Goal: Book appointment/travel/reservation

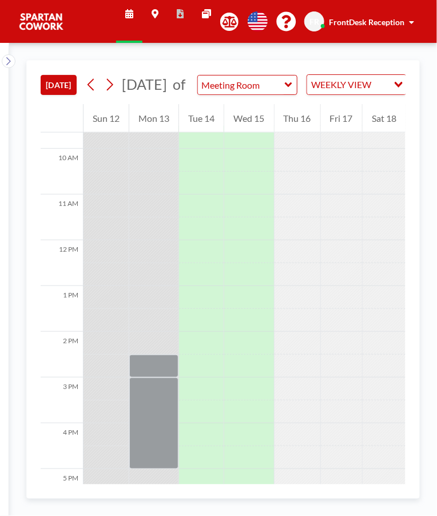
scroll to position [442, 0]
click at [159, 434] on div at bounding box center [153, 423] width 49 height 92
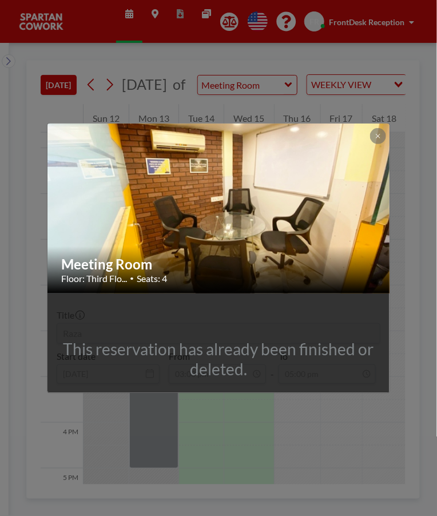
click at [378, 136] on icon at bounding box center [378, 136] width 4 height 4
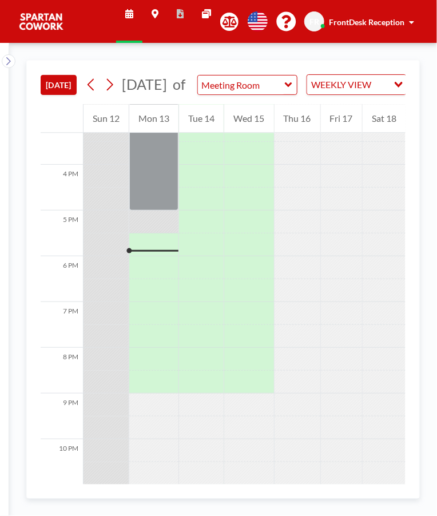
scroll to position [706, 0]
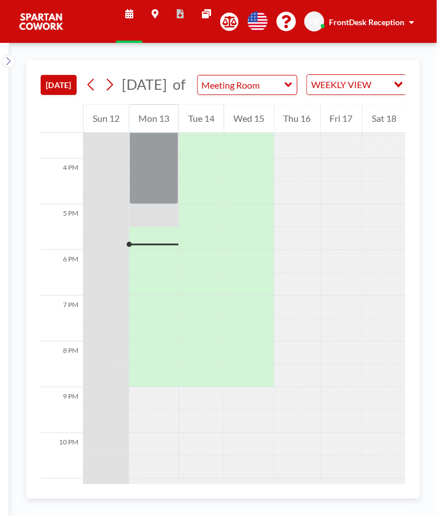
click at [168, 250] on div at bounding box center [153, 238] width 49 height 23
click at [156, 250] on div at bounding box center [153, 238] width 49 height 23
click at [160, 250] on div at bounding box center [153, 238] width 49 height 23
click at [139, 250] on div at bounding box center [153, 238] width 49 height 23
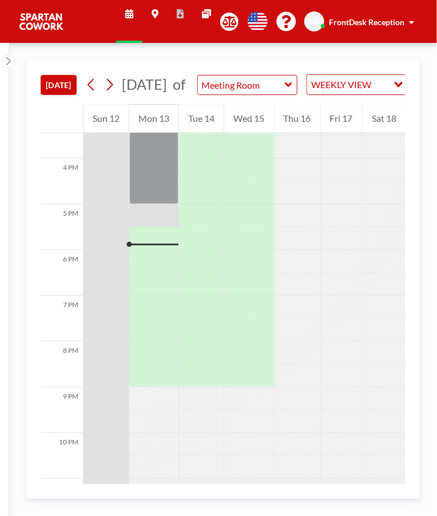
click at [139, 250] on div at bounding box center [153, 238] width 49 height 23
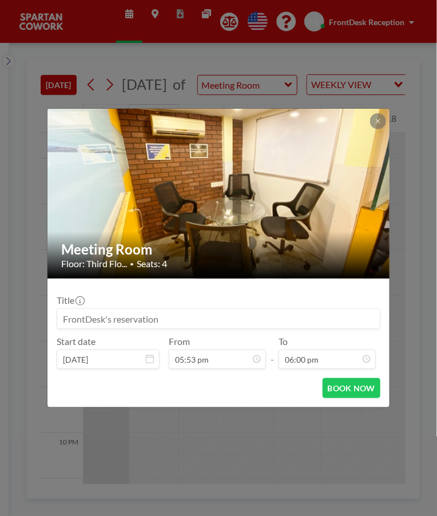
click at [373, 124] on button at bounding box center [378, 121] width 16 height 16
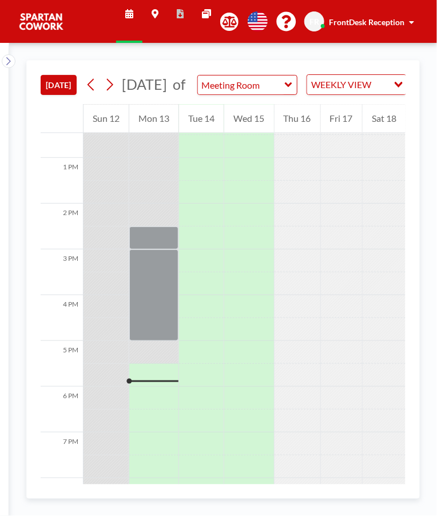
scroll to position [706, 0]
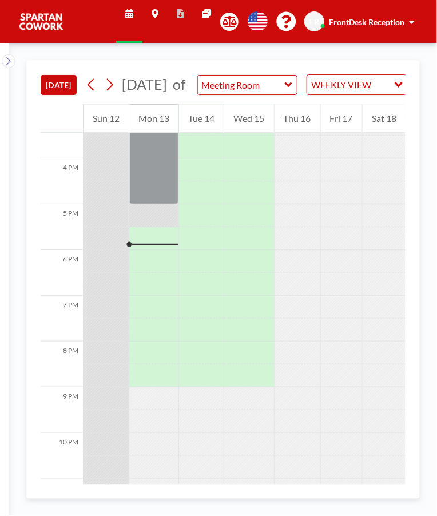
click at [290, 319] on div at bounding box center [298, 307] width 46 height 23
click at [161, 250] on div at bounding box center [153, 238] width 49 height 23
click at [163, 242] on div at bounding box center [153, 238] width 49 height 23
click at [159, 249] on div at bounding box center [153, 238] width 49 height 23
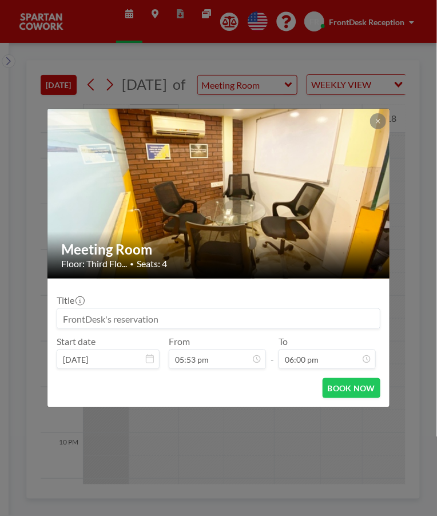
click at [378, 121] on icon at bounding box center [378, 121] width 4 height 4
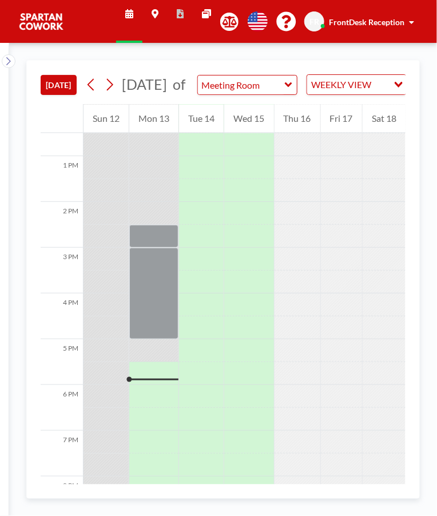
scroll to position [706, 0]
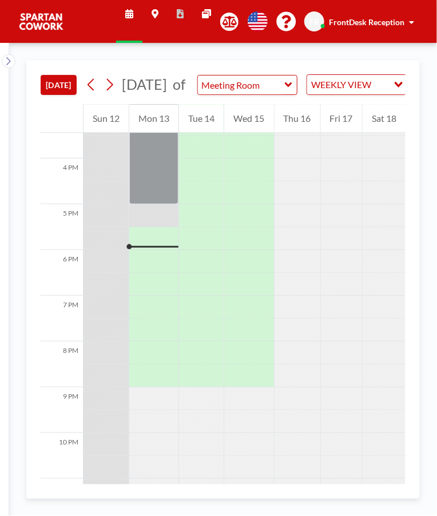
click at [157, 250] on div at bounding box center [153, 238] width 49 height 23
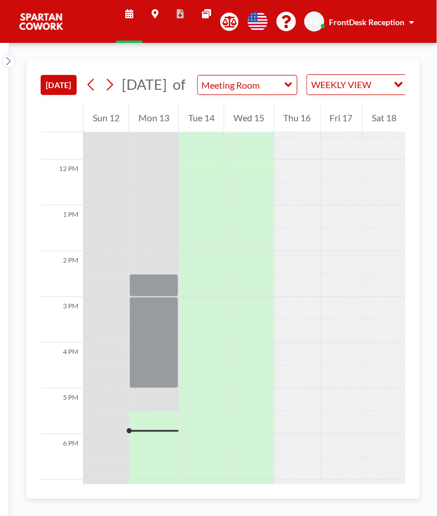
scroll to position [523, 0]
click at [160, 434] on div at bounding box center [153, 422] width 49 height 23
click at [151, 433] on div at bounding box center [153, 422] width 49 height 23
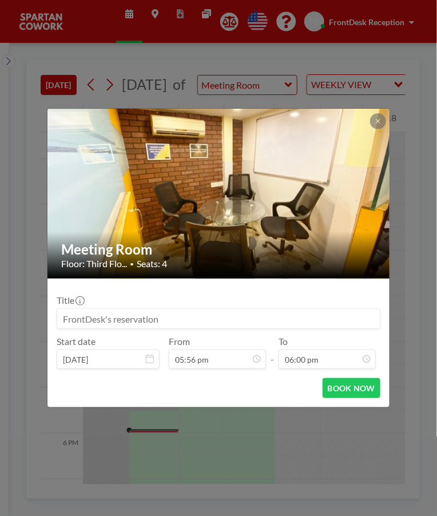
click at [134, 445] on div "Meeting Room Floor: Third Flo... • Seats: 4 Title Start date Oct 13, 2025 From …" at bounding box center [218, 258] width 437 height 516
click at [378, 121] on icon at bounding box center [378, 121] width 4 height 4
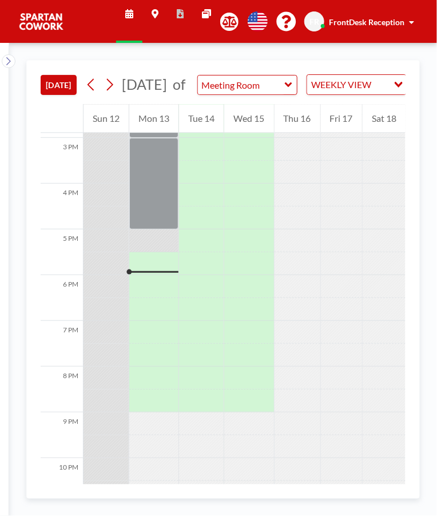
scroll to position [706, 0]
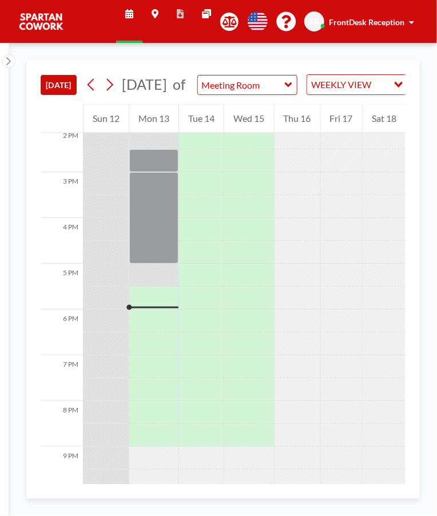
scroll to position [648, 0]
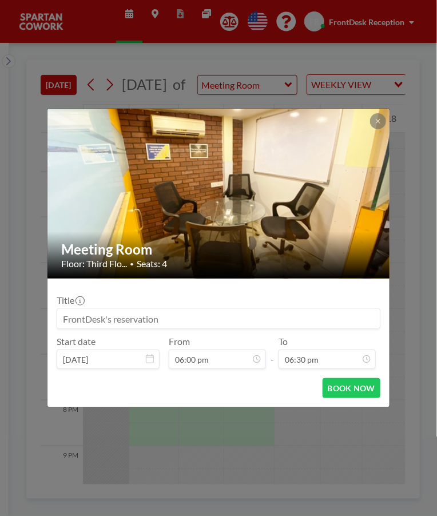
click at [380, 120] on icon at bounding box center [378, 121] width 4 height 4
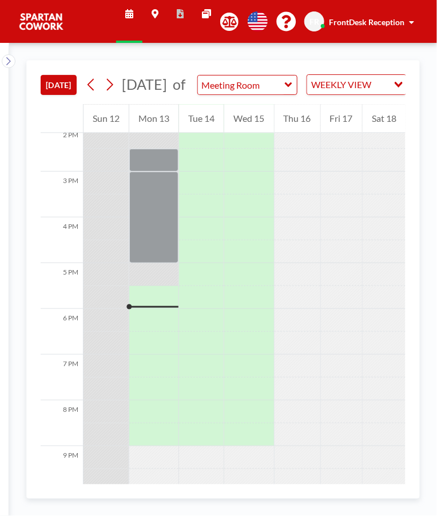
click at [277, 94] on input "Meeting Room" at bounding box center [242, 85] width 88 height 19
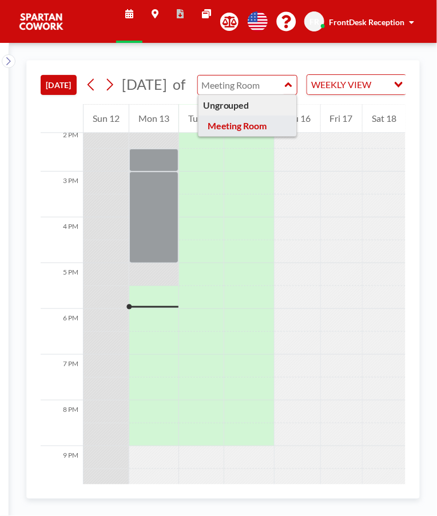
type input "Meeting Room"
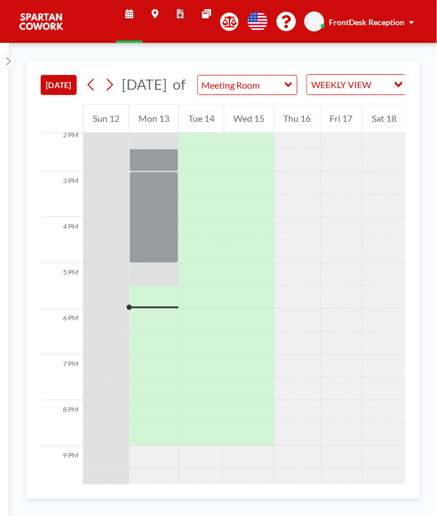
click at [378, 89] on div "WEEKLY VIEW" at bounding box center [347, 83] width 81 height 17
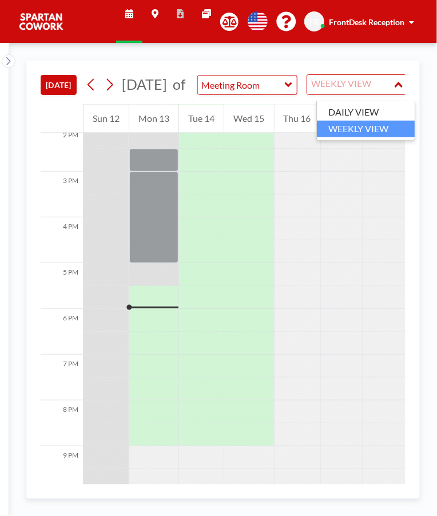
click at [372, 113] on li "DAILY VIEW" at bounding box center [366, 112] width 98 height 17
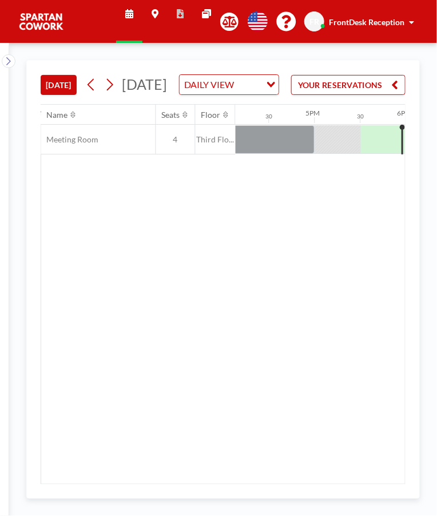
scroll to position [0, 1556]
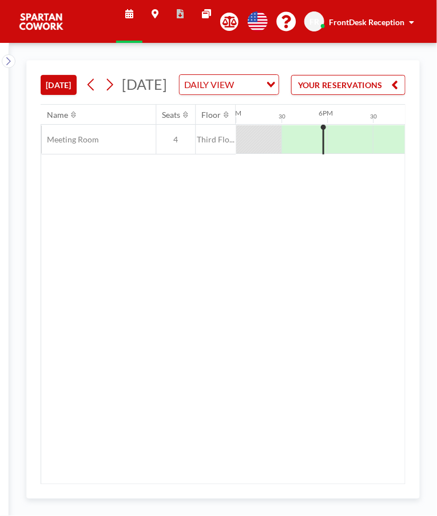
click at [321, 153] on div at bounding box center [304, 139] width 46 height 28
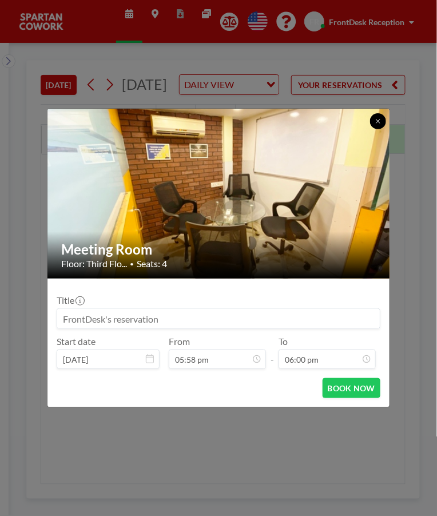
click at [378, 126] on button at bounding box center [378, 121] width 16 height 16
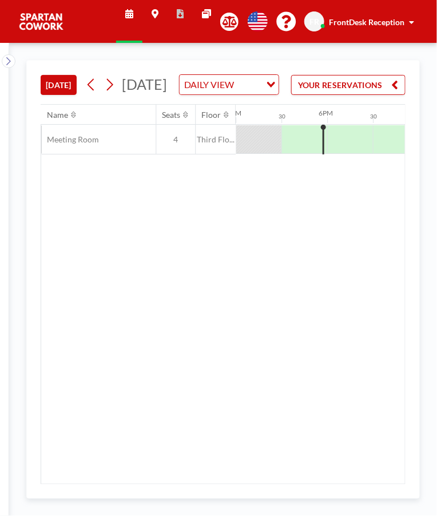
click at [276, 92] on div "Loading..." at bounding box center [270, 83] width 18 height 17
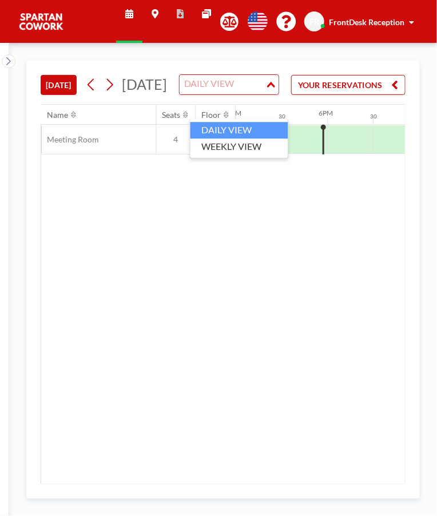
click at [268, 149] on li "WEEKLY VIEW" at bounding box center [239, 146] width 98 height 17
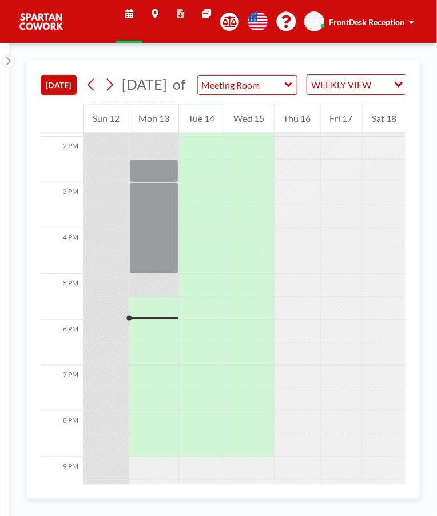
scroll to position [638, 0]
click at [62, 94] on button "[DATE]" at bounding box center [59, 85] width 36 height 20
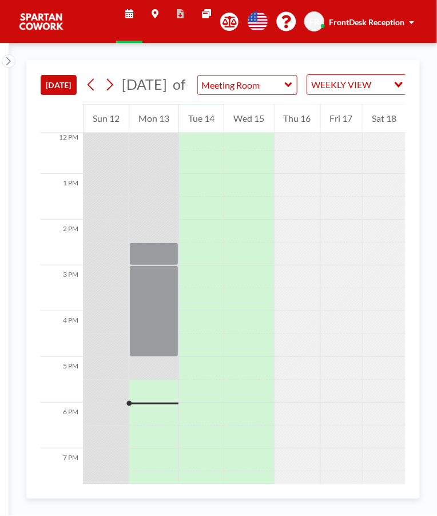
scroll to position [554, 0]
click at [156, 403] on div at bounding box center [153, 391] width 49 height 23
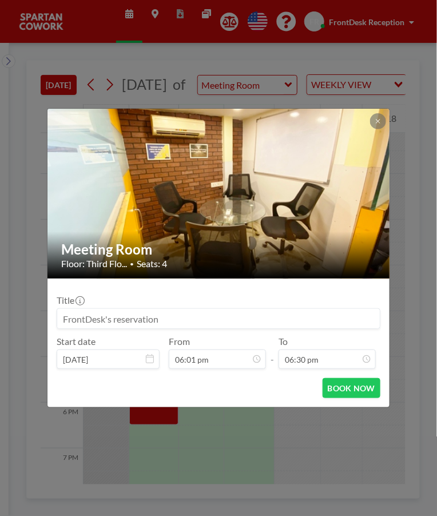
click at [378, 121] on icon at bounding box center [378, 121] width 7 height 7
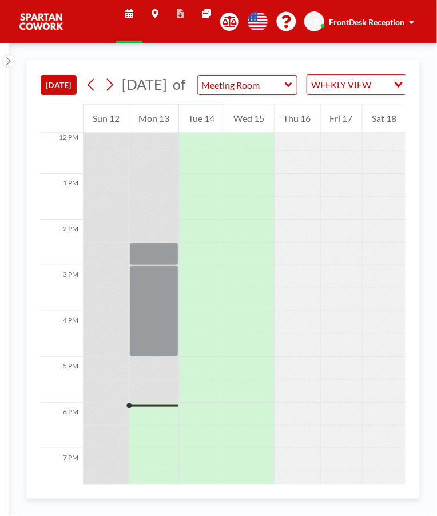
scroll to position [576, 0]
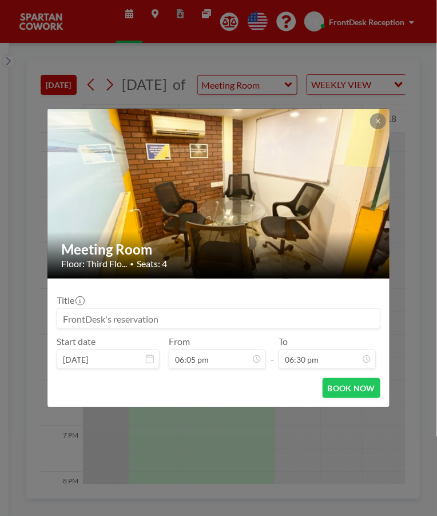
click at [379, 122] on icon at bounding box center [378, 121] width 7 height 7
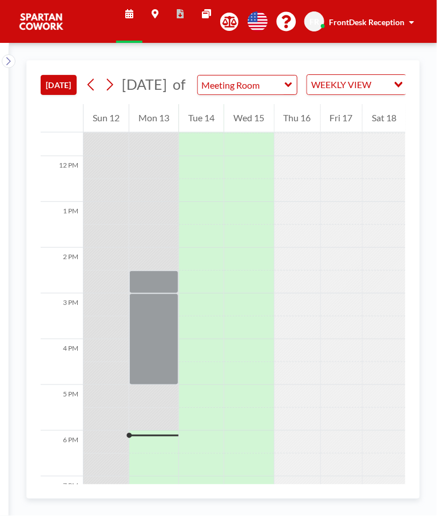
scroll to position [526, 0]
click at [167, 290] on div at bounding box center [153, 281] width 49 height 23
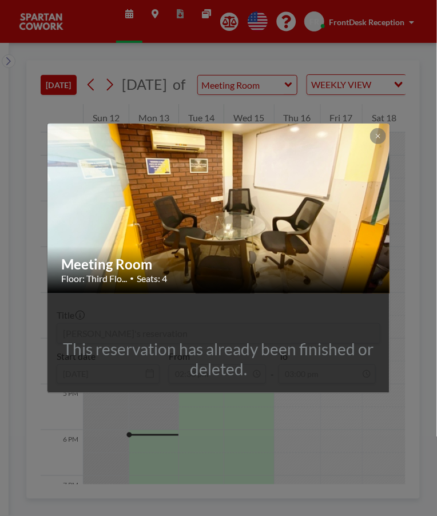
click at [372, 139] on button at bounding box center [378, 136] width 16 height 16
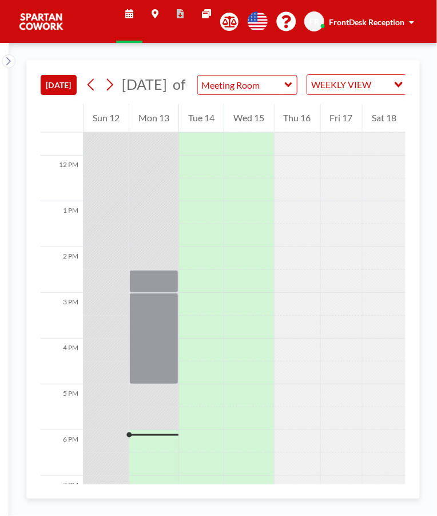
click at [160, 343] on div at bounding box center [153, 339] width 49 height 92
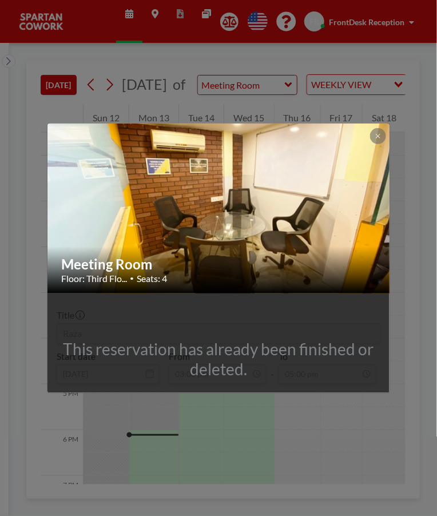
click at [375, 140] on button at bounding box center [378, 136] width 16 height 16
